Goal: Information Seeking & Learning: Check status

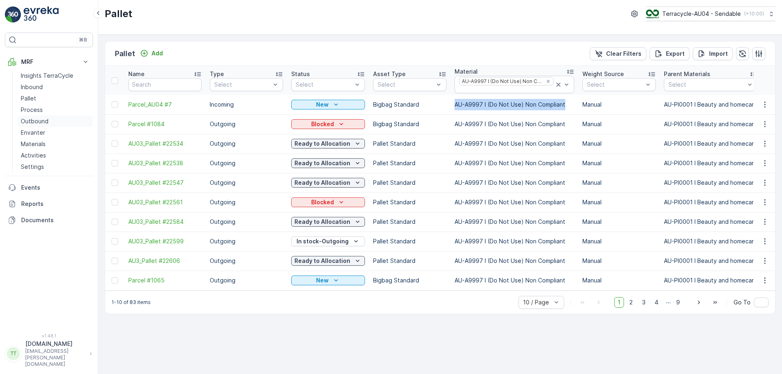
click at [38, 124] on p "Outbound" at bounding box center [35, 121] width 28 height 8
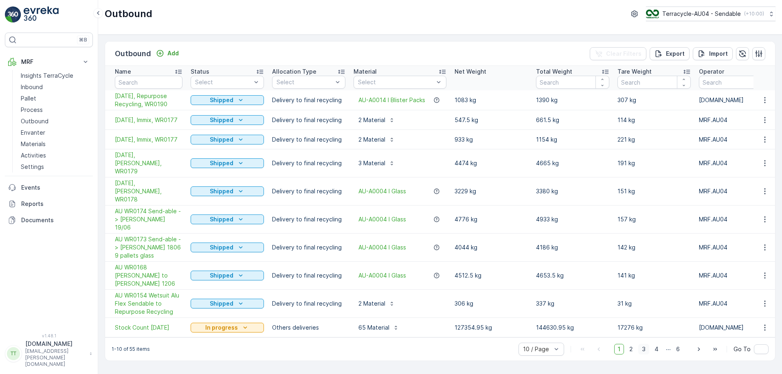
click at [645, 344] on span "3" at bounding box center [643, 349] width 11 height 11
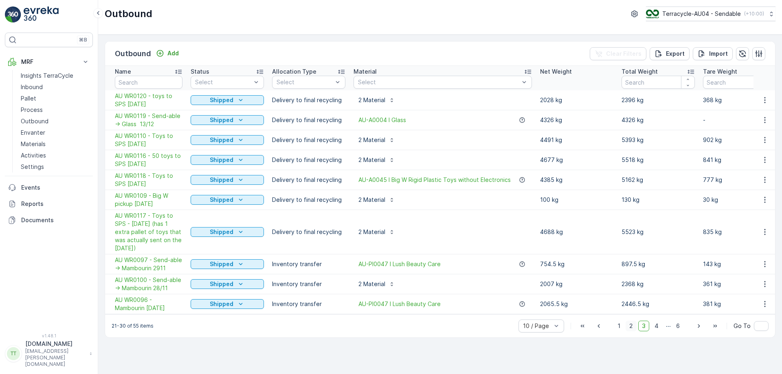
click at [634, 327] on span "2" at bounding box center [631, 326] width 11 height 11
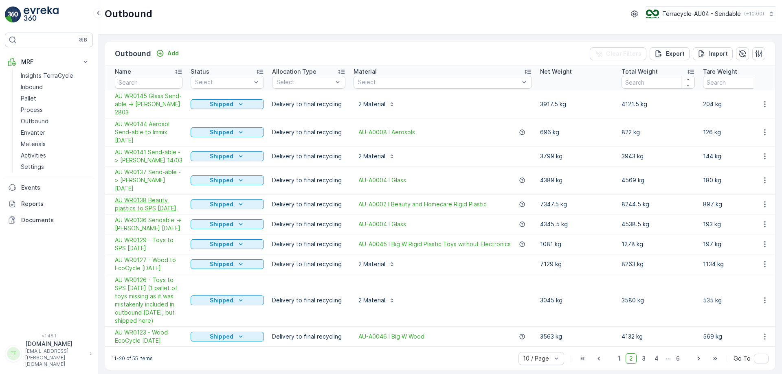
click at [156, 196] on span "AU WR0138 Beauty plastics to SPS [DATE]" at bounding box center [149, 204] width 68 height 16
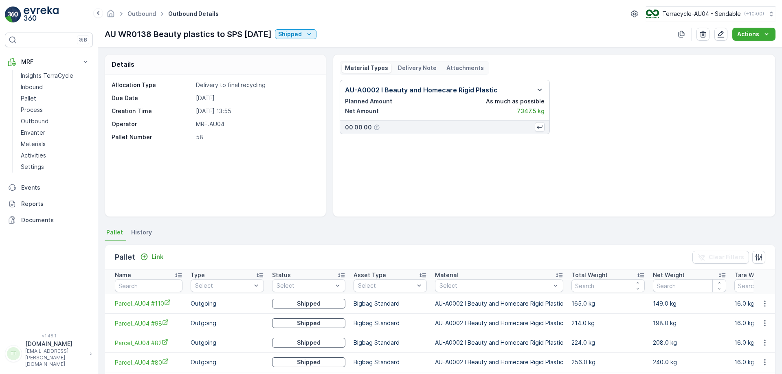
click at [417, 67] on p "Delivery Note" at bounding box center [417, 68] width 39 height 8
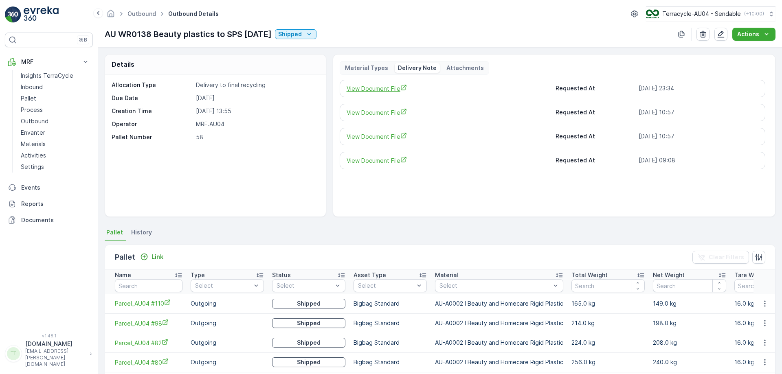
click at [392, 87] on span "View Document File" at bounding box center [448, 88] width 203 height 9
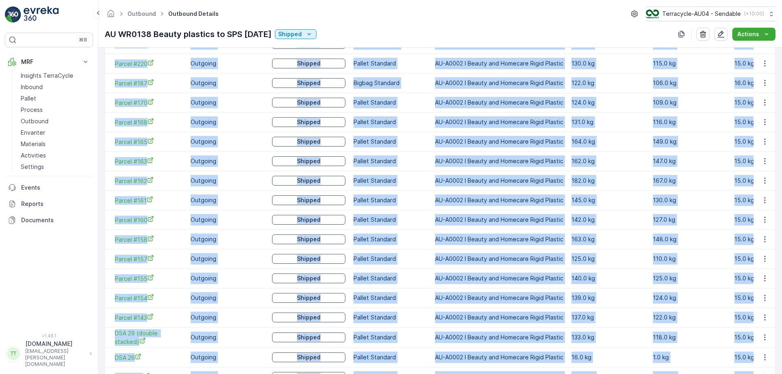
scroll to position [938, 0]
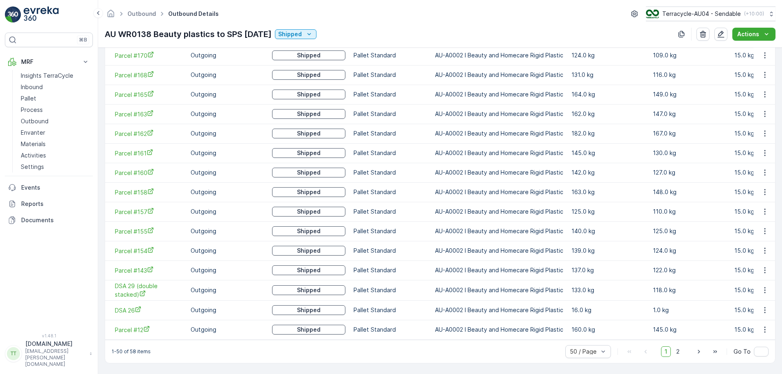
drag, startPoint x: 110, startPoint y: 180, endPoint x: 752, endPoint y: 327, distance: 659.4
copy thead "Name Type Select Status Select Asset Type Select Material Select Total Weight N…"
click at [681, 351] on span "2" at bounding box center [678, 352] width 11 height 11
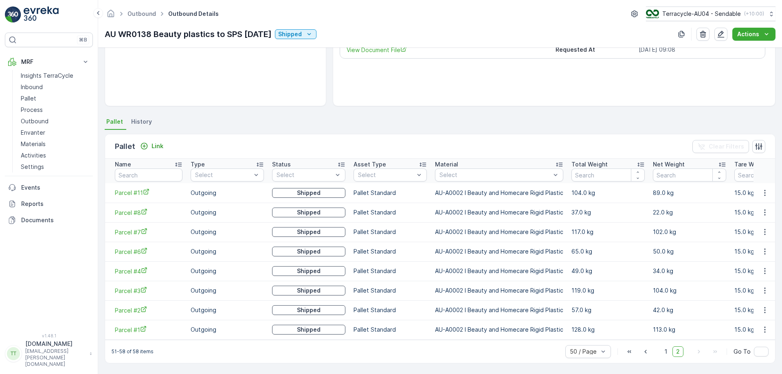
scroll to position [115, 0]
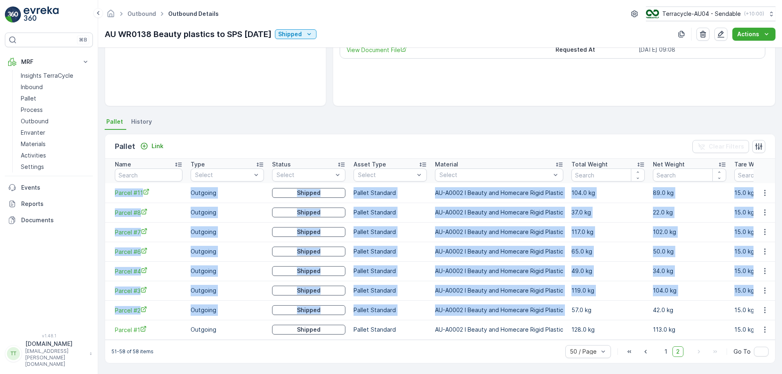
drag, startPoint x: 112, startPoint y: 187, endPoint x: 573, endPoint y: 314, distance: 478.6
click at [573, 314] on tbody "Parcel #11 Outgoing Shipped Pallet Standard AU-A0002 I Beauty and Homecare Rigi…" at bounding box center [469, 261] width 729 height 156
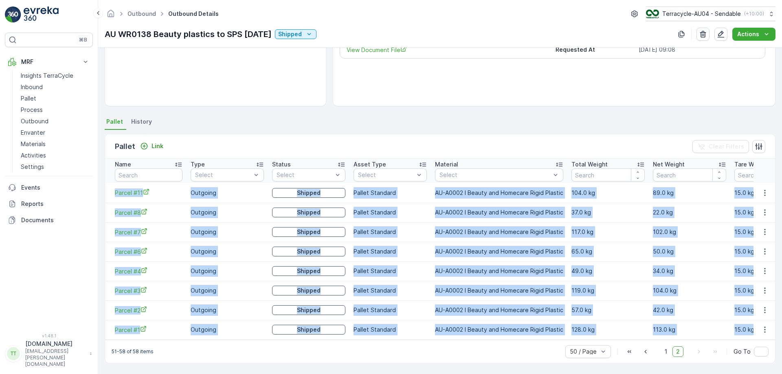
copy tbody "Parcel #11 Outgoing Shipped Pallet Standard AU-A0002 I Beauty and Homecare Rigi…"
